Goal: Register for event/course

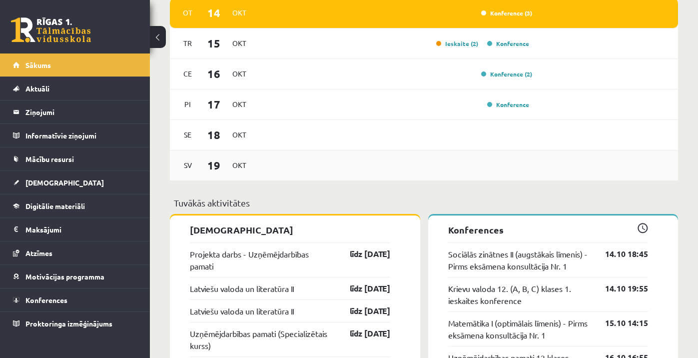
scroll to position [628, 0]
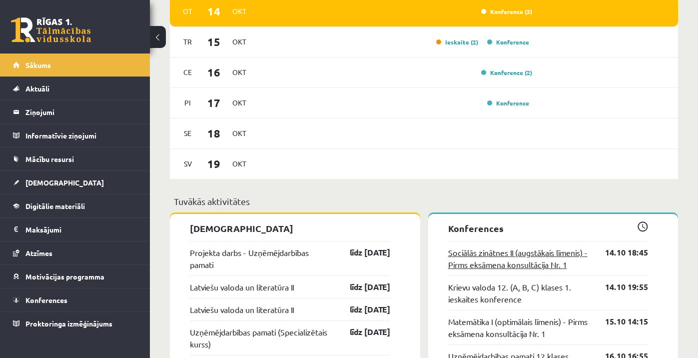
click at [517, 258] on link "Sociālās zinātnes II (augstākais līmenis) - Pirms eksāmena konsultācija Nr. 1" at bounding box center [519, 258] width 142 height 24
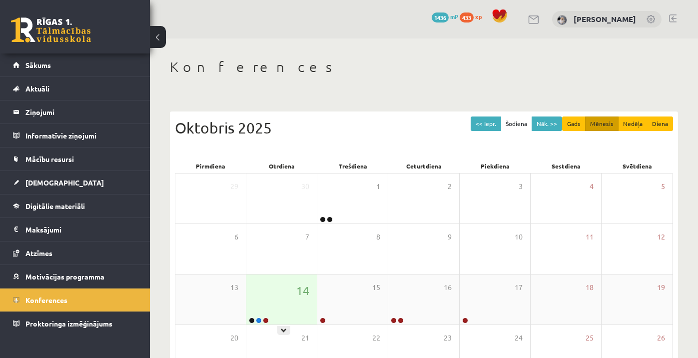
click at [285, 286] on div "14" at bounding box center [281, 299] width 70 height 50
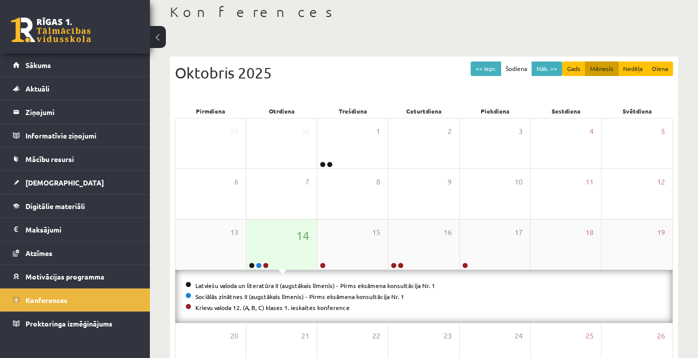
scroll to position [65, 0]
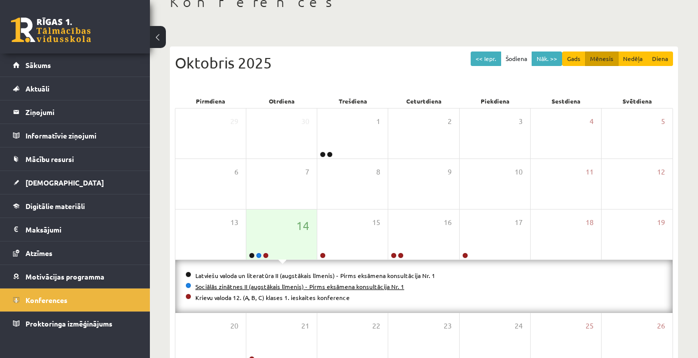
click at [266, 285] on link "Sociālās zinātnes II (augstākais līmenis) - Pirms eksāmena konsultācija Nr. 1" at bounding box center [299, 286] width 209 height 8
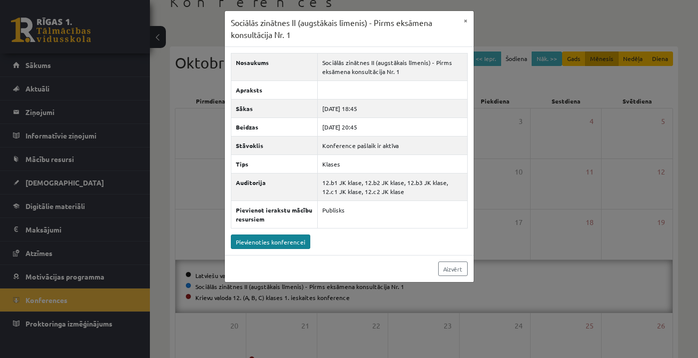
click at [283, 241] on link "Pievienoties konferencei" at bounding box center [270, 241] width 79 height 14
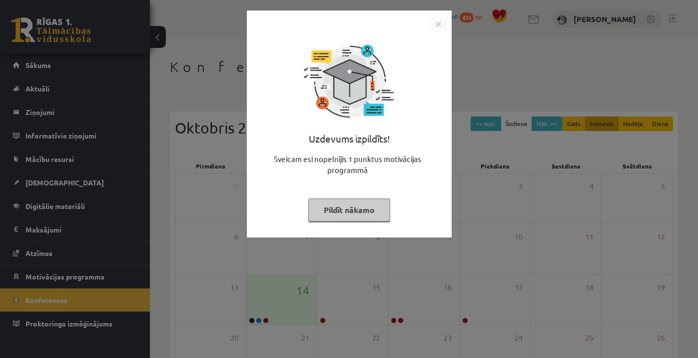
scroll to position [65, 0]
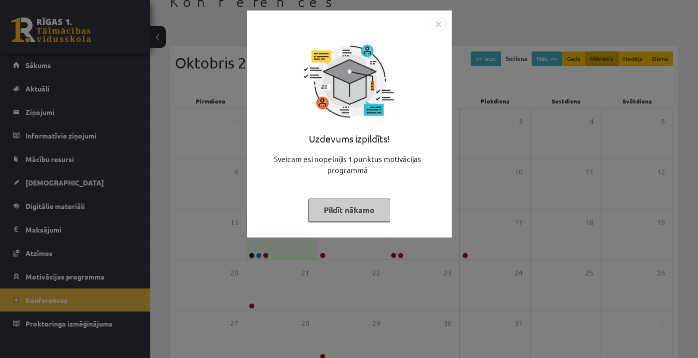
click at [355, 218] on button "Pildīt nākamo" at bounding box center [349, 209] width 82 height 23
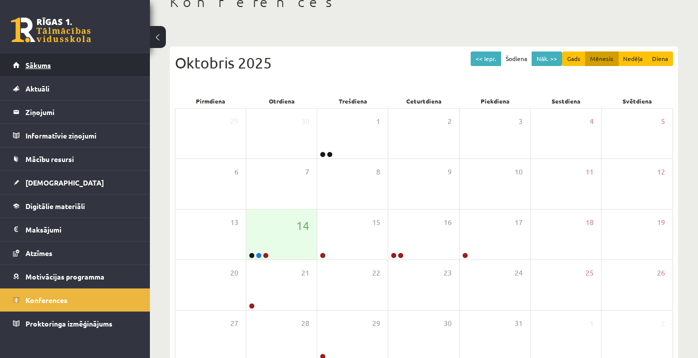
click at [87, 72] on link "Sākums" at bounding box center [75, 64] width 124 height 23
